Goal: Task Accomplishment & Management: Complete application form

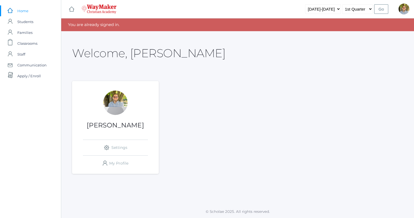
drag, startPoint x: 112, startPoint y: 2, endPoint x: 262, endPoint y: 11, distance: 150.5
click at [262, 11] on div "icons/ui/navigation/hamburger Created with Sketch. icons/ui/navigation/home Cre…" at bounding box center [237, 9] width 353 height 18
click at [25, 46] on span "Classrooms" at bounding box center [27, 43] width 20 height 11
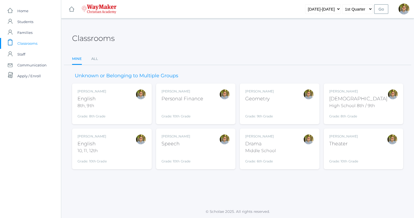
click at [120, 102] on div "[PERSON_NAME] [DEMOGRAPHIC_DATA] 8th, 9th Grade: 8th Grade 08ENGLISH" at bounding box center [112, 104] width 69 height 30
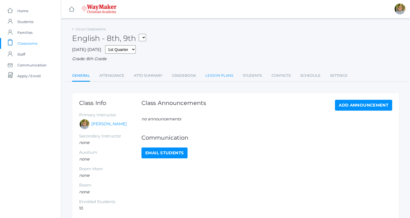
click at [223, 79] on link "Lesson Plans" at bounding box center [220, 75] width 28 height 11
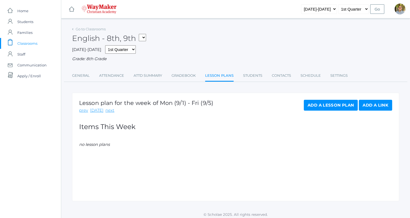
scroll to position [3, 0]
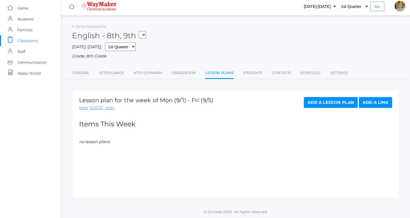
click at [329, 101] on link "Add a Lesson Plan" at bounding box center [331, 102] width 54 height 11
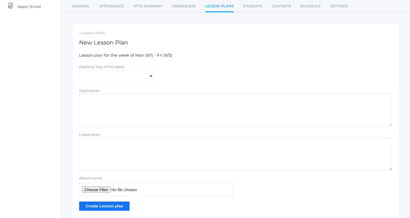
scroll to position [72, 0]
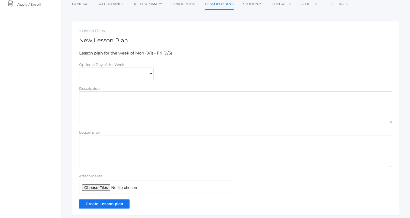
click at [148, 75] on select "Monday Tuesday Wednesday Thursday Friday" at bounding box center [116, 74] width 74 height 12
select select "2025-09-02"
click at [79, 68] on select "Monday Tuesday Wednesday Thursday Friday" at bounding box center [116, 74] width 74 height 12
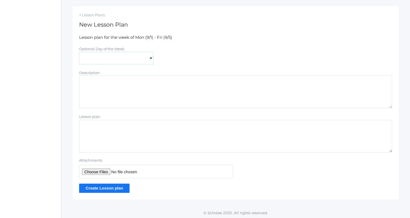
scroll to position [88, 0]
click at [210, 77] on textarea "Description" at bounding box center [235, 91] width 313 height 33
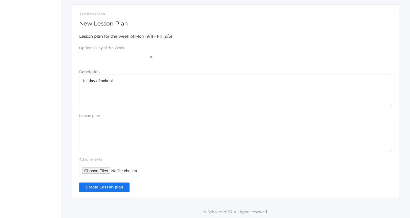
type textarea "1st day of school"
click at [211, 126] on textarea "Lesson plan" at bounding box center [235, 135] width 313 height 33
type textarea "Seating chart OA Syllabus Introduce Redwall"
click at [110, 191] on input "Create Lesson plan" at bounding box center [104, 187] width 50 height 9
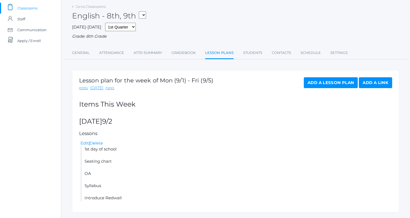
scroll to position [49, 0]
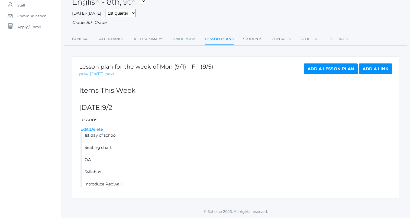
click at [317, 69] on link "Add a Lesson Plan" at bounding box center [331, 68] width 54 height 11
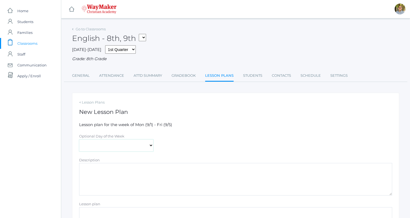
click at [114, 143] on select "Monday Tuesday Wednesday Thursday Friday" at bounding box center [116, 145] width 74 height 12
select select "2025-09-03"
click at [79, 139] on select "Monday Tuesday Wednesday Thursday Friday" at bounding box center [116, 145] width 74 height 12
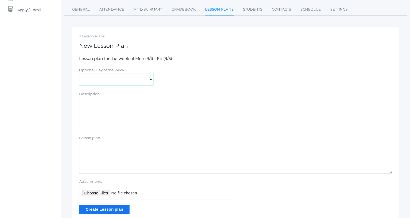
scroll to position [66, 0]
click at [205, 103] on textarea "Description" at bounding box center [235, 113] width 313 height 33
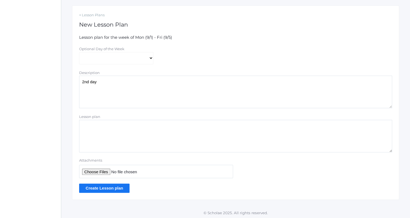
scroll to position [88, 0]
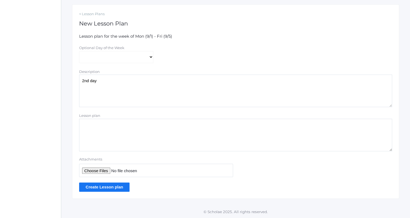
type textarea "2nd day"
click at [195, 121] on textarea "Lesson plan" at bounding box center [235, 135] width 313 height 33
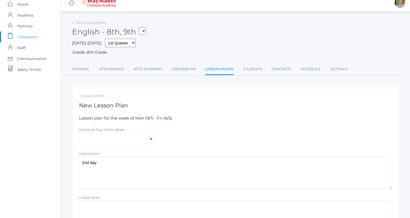
scroll to position [6, 0]
click at [146, 31] on select "THEATER - Drama Middle School THEATER - Theater HSBIBLE - Bible High School 8th…" at bounding box center [142, 31] width 7 height 7
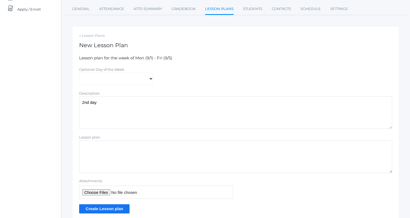
scroll to position [88, 0]
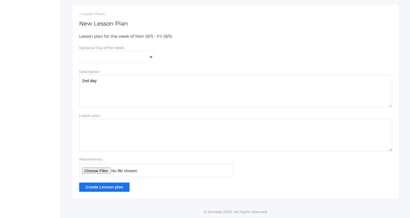
click at [208, 122] on textarea "Lesson plan" at bounding box center [235, 135] width 313 height 33
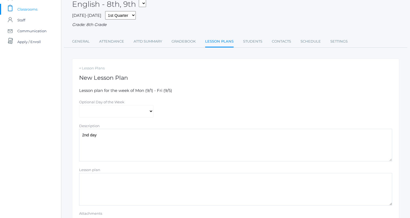
scroll to position [30, 0]
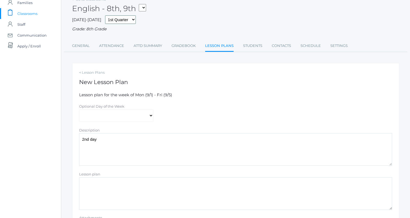
click at [121, 20] on select "1st Quarter 2nd Quarter 3rd Quarter 4th Quarter" at bounding box center [120, 19] width 31 height 8
click at [142, 8] on select "THEATER - Drama Middle School THEATER - Theater HSBIBLE - Bible High School 8th…" at bounding box center [142, 7] width 7 height 7
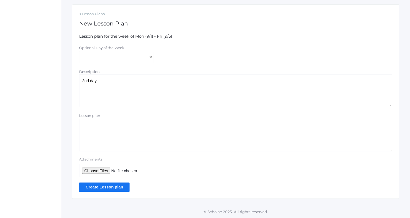
click at [191, 125] on textarea "Lesson plan" at bounding box center [235, 135] width 313 height 33
type textarea "OA: grammar"
click at [106, 189] on input "Create Lesson plan" at bounding box center [104, 187] width 50 height 9
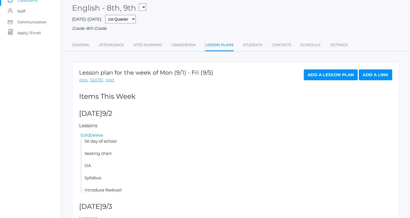
scroll to position [106, 0]
